Goal: Obtain resource: Obtain resource

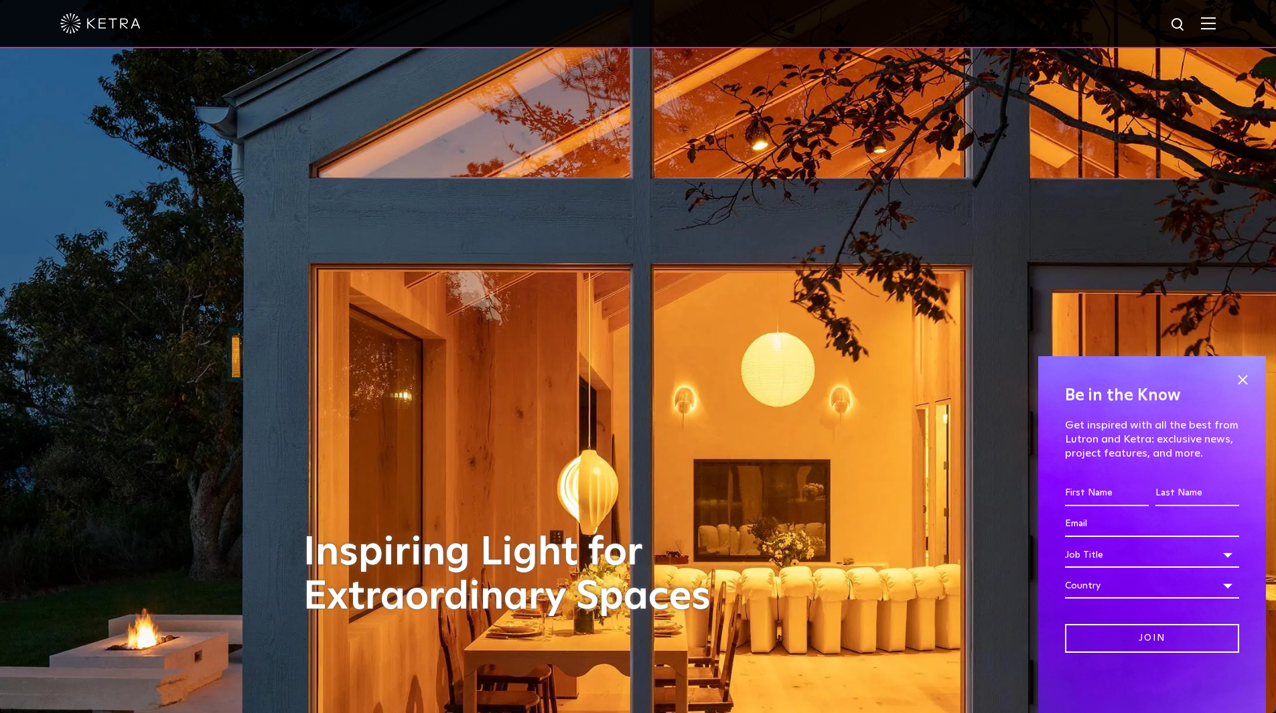
click at [1231, 23] on div at bounding box center [638, 24] width 1276 height 48
click at [1216, 25] on img at bounding box center [1208, 23] width 15 height 13
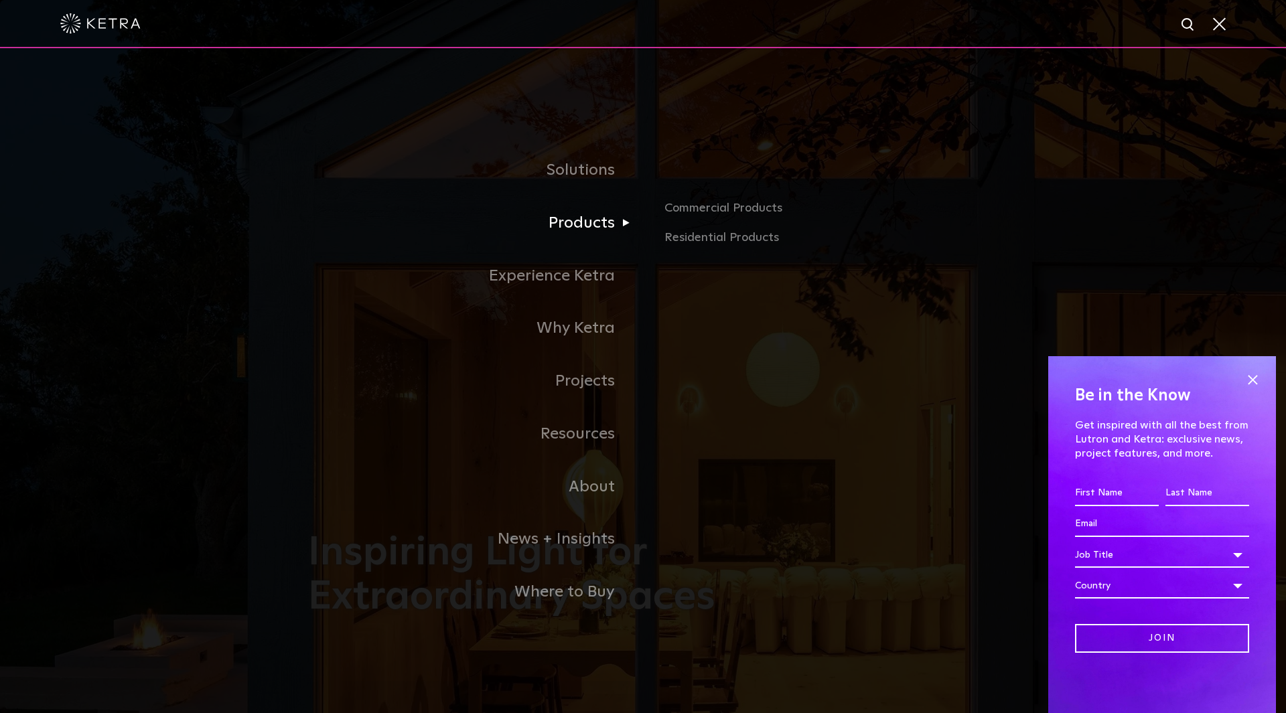
click at [587, 226] on link "Products" at bounding box center [475, 223] width 335 height 53
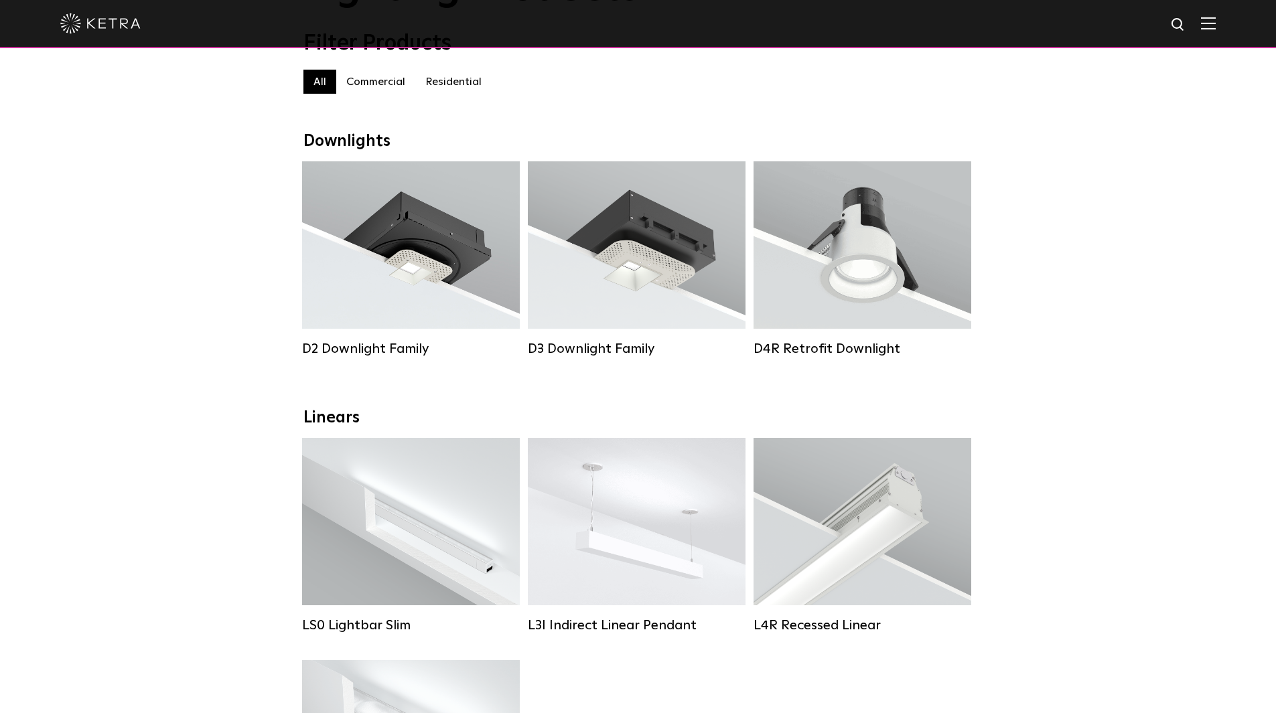
scroll to position [67, 0]
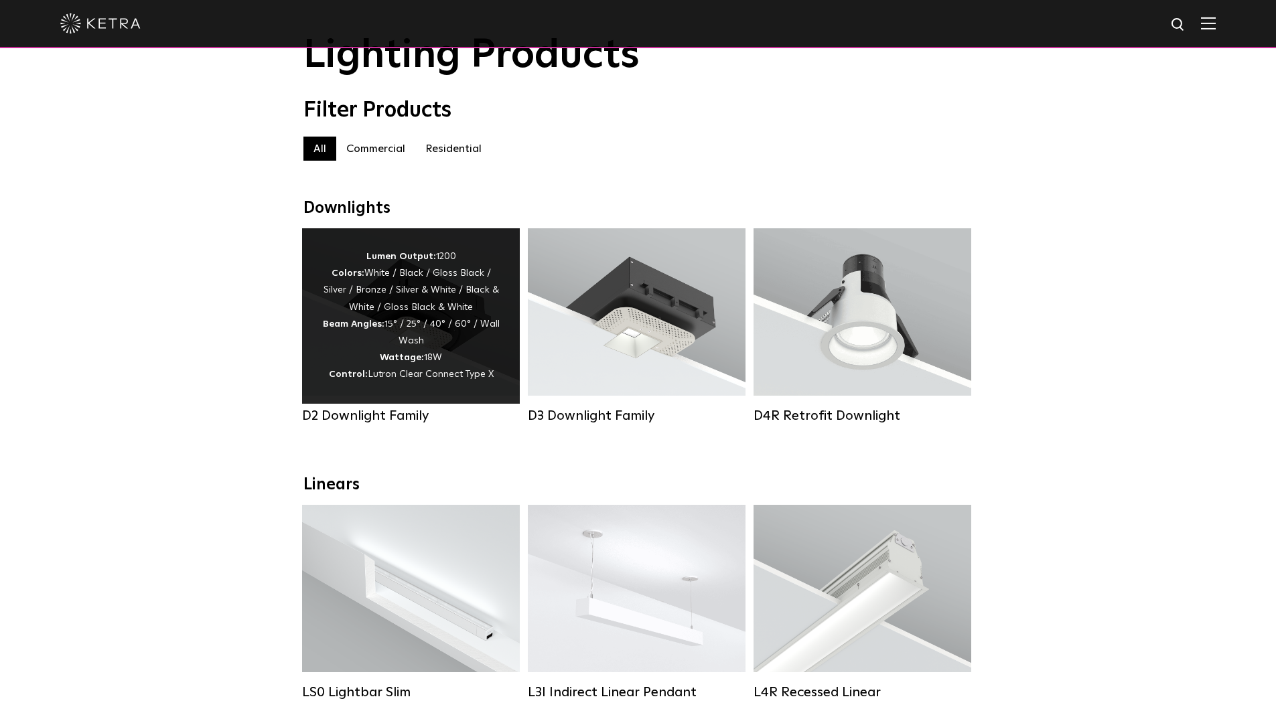
click at [368, 359] on div "Lumen Output: 1200 Colors: White / Black / Gloss Black / Silver / Bronze / Silv…" at bounding box center [410, 315] width 177 height 135
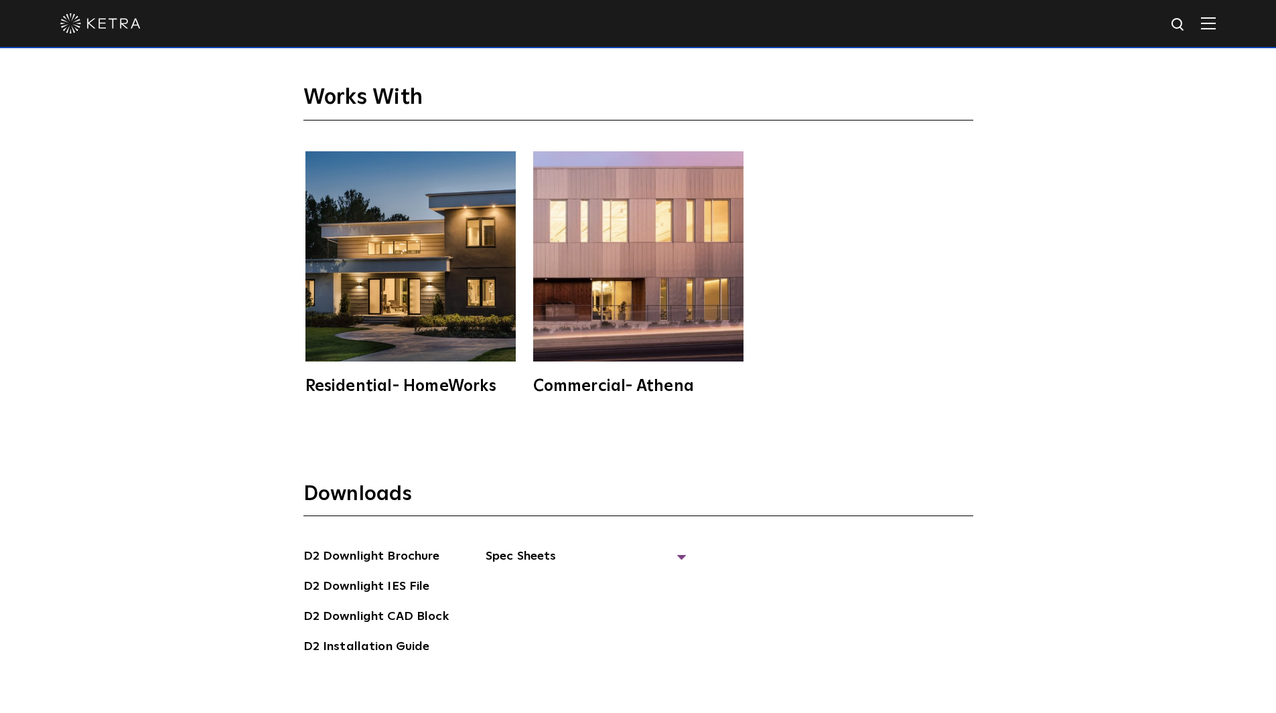
scroll to position [4018, 0]
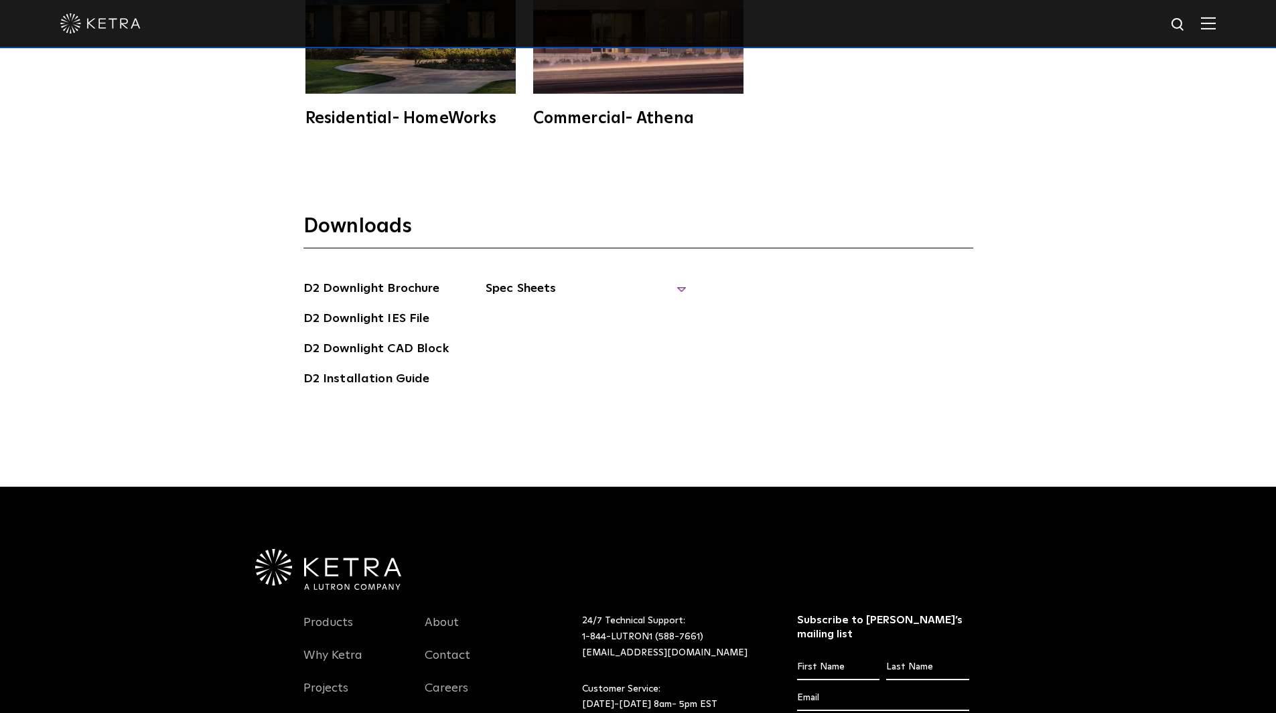
click at [538, 279] on span "Spec Sheets" at bounding box center [586, 293] width 201 height 29
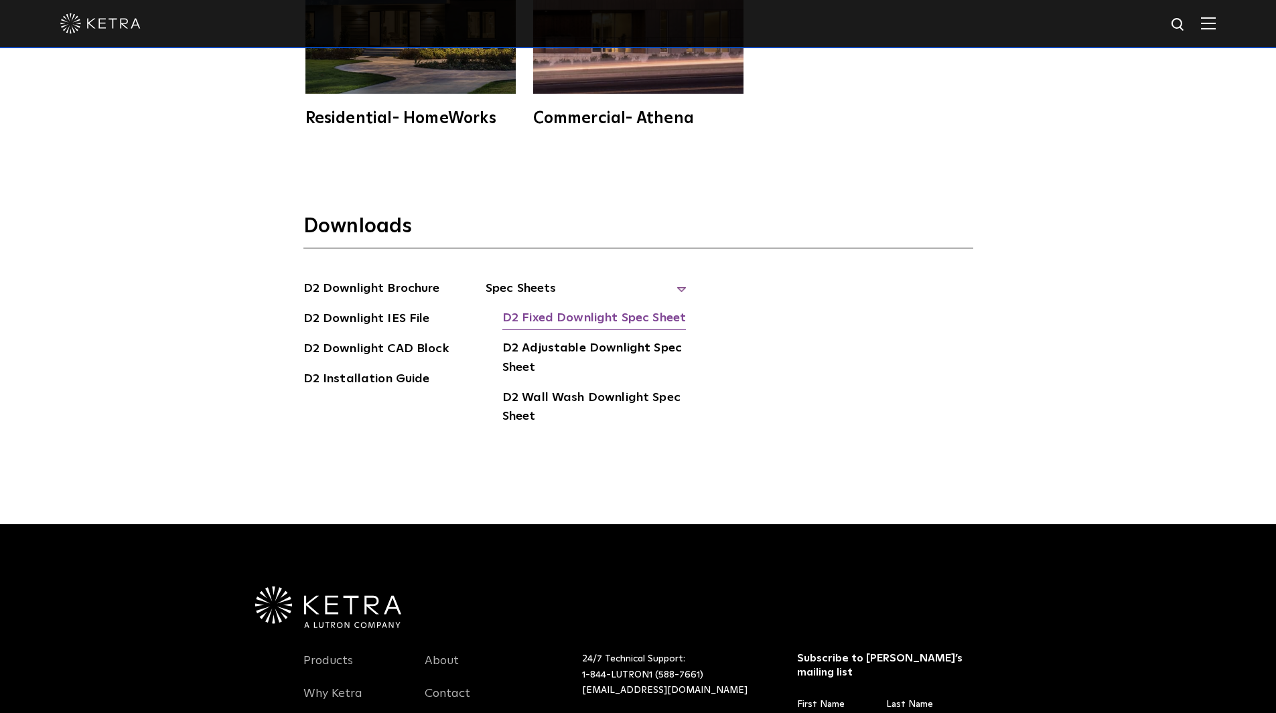
click at [654, 309] on link "D2 Fixed Downlight Spec Sheet" at bounding box center [594, 319] width 184 height 21
click at [622, 339] on link "D2 Adjustable Downlight Spec Sheet" at bounding box center [594, 359] width 184 height 41
click at [600, 388] on link "D2 Wall Wash Downlight Spec Sheet" at bounding box center [594, 408] width 184 height 41
